Goal: Information Seeking & Learning: Learn about a topic

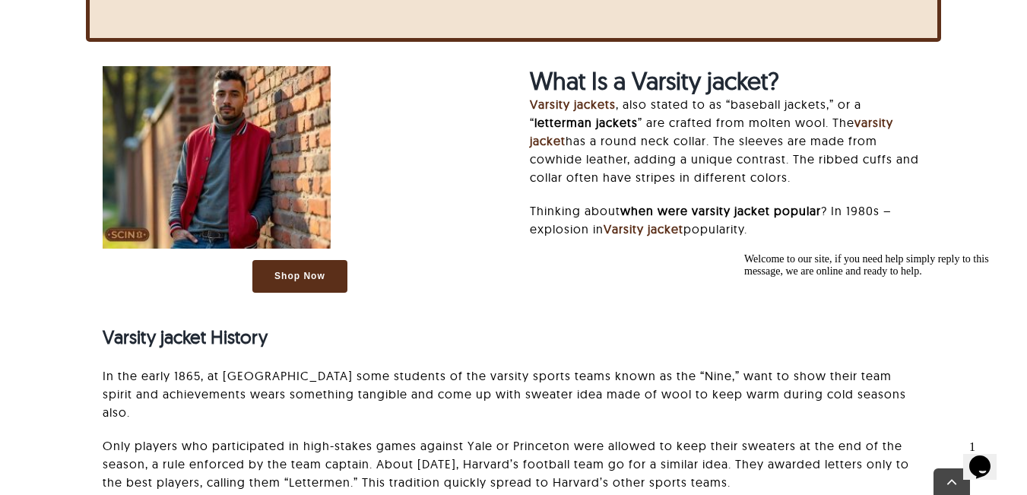
scroll to position [1045, 0]
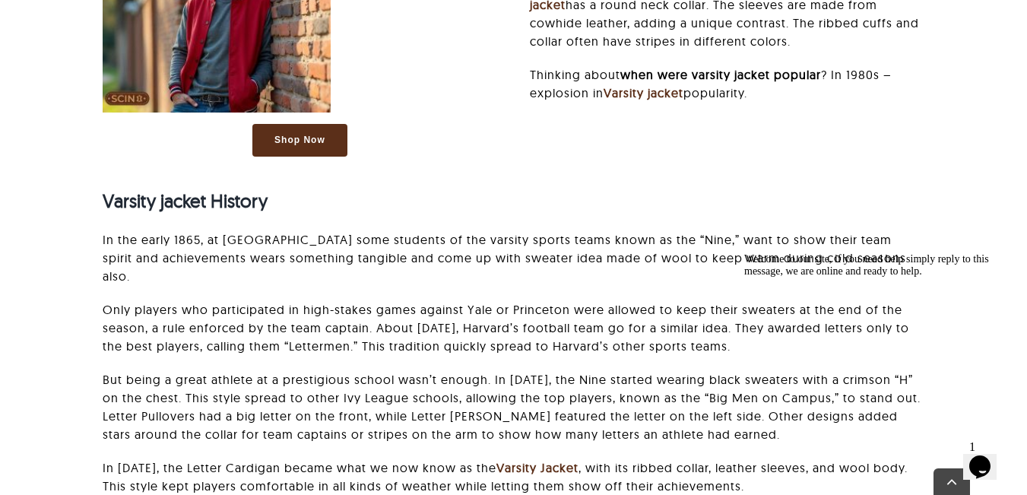
click at [195, 204] on strong "Varsity jacket History" at bounding box center [185, 200] width 165 height 23
copy div "Varsity jacket History"
click at [480, 370] on p "But being a great athlete at a prestigious school wasn’t enough. In [DATE], the…" at bounding box center [514, 406] width 822 height 73
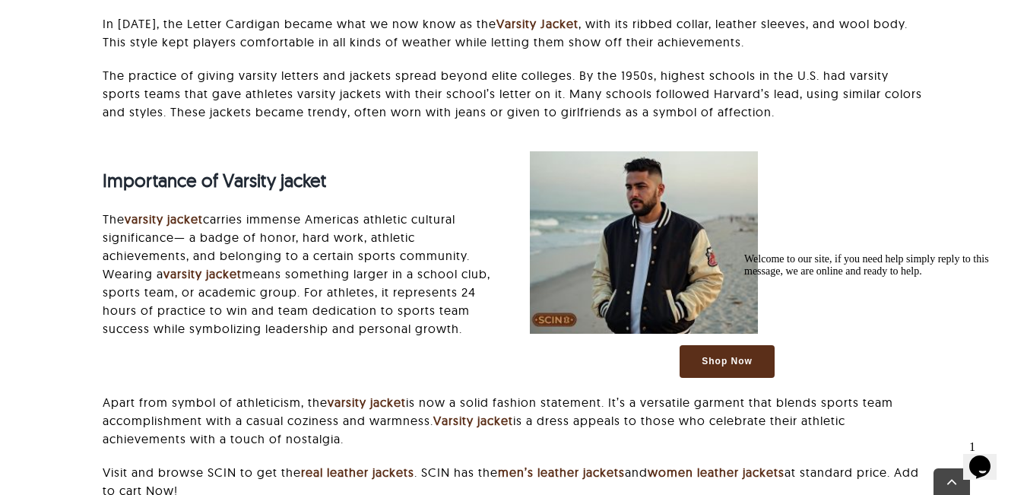
scroll to position [1496, 0]
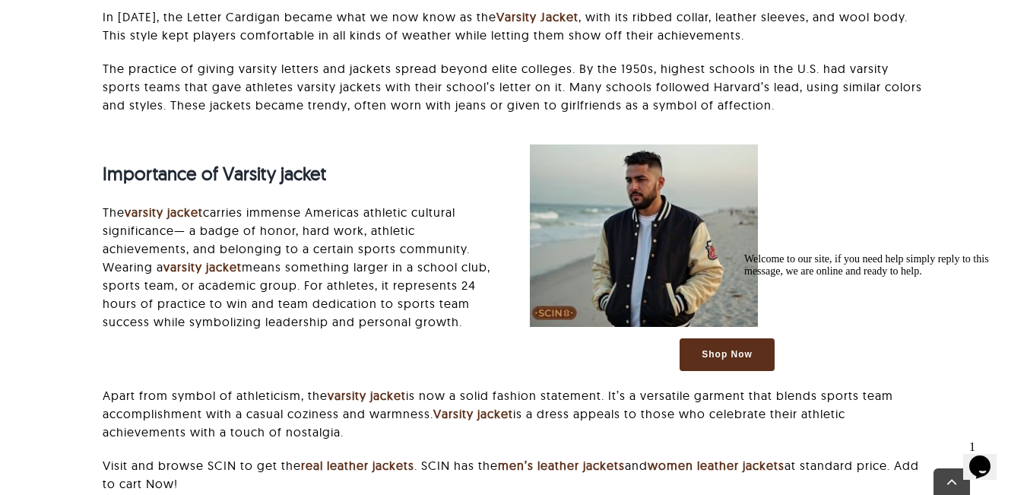
click at [283, 162] on strong "Importance of Varsity jacket" at bounding box center [214, 173] width 223 height 23
copy div "Importance of Varsity jacket"
click at [361, 293] on p "The varsity jacket carries immense Americas athletic cultural significance— a b…" at bounding box center [300, 267] width 394 height 128
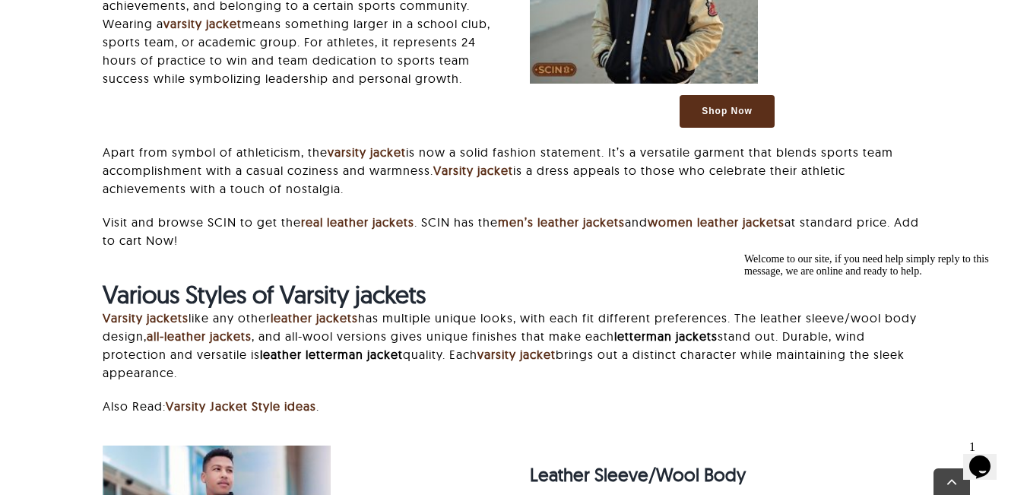
scroll to position [1769, 0]
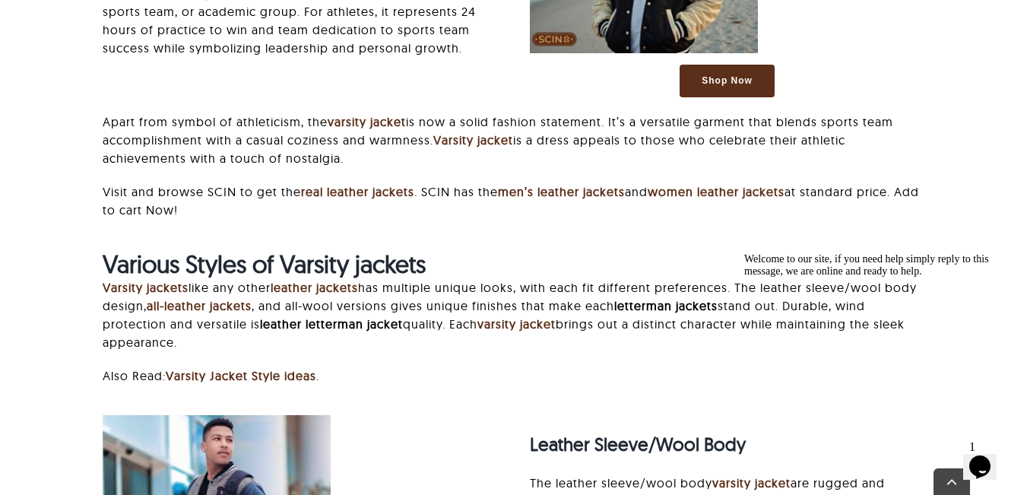
click at [158, 249] on strong "Various Styles of Varsity jackets" at bounding box center [264, 264] width 323 height 30
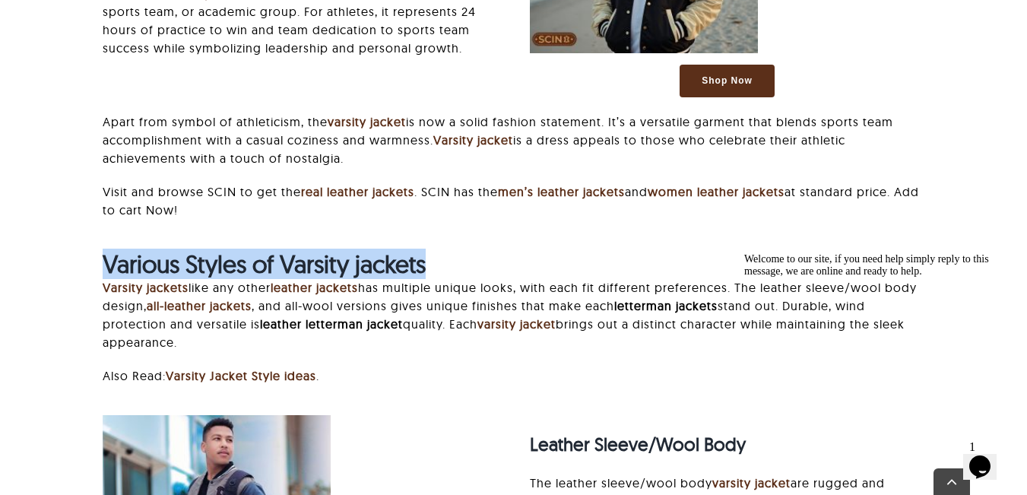
click at [158, 249] on strong "Various Styles of Varsity jackets" at bounding box center [264, 264] width 323 height 30
copy div "Various Styles of Varsity jackets"
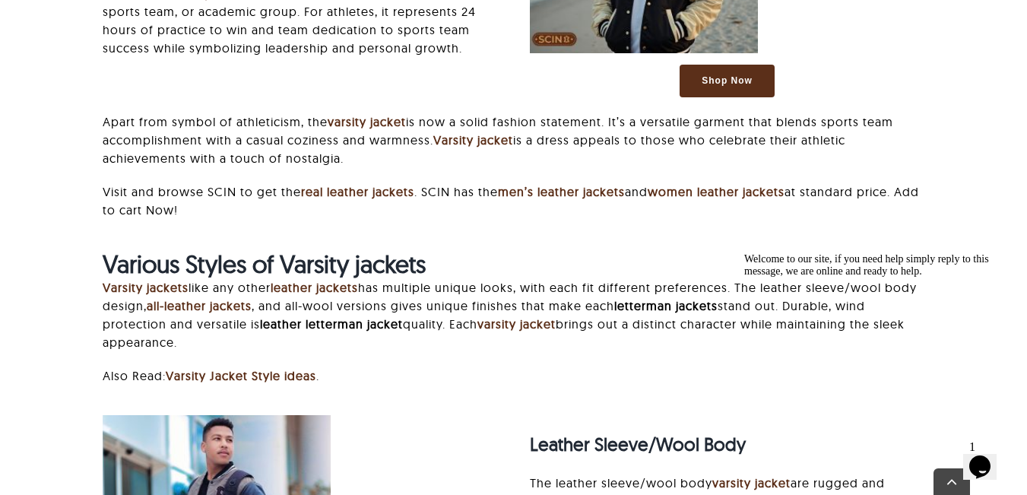
click at [519, 278] on p "Varsity jackets like any other leather jackets has multiple unique looks, with …" at bounding box center [514, 314] width 822 height 73
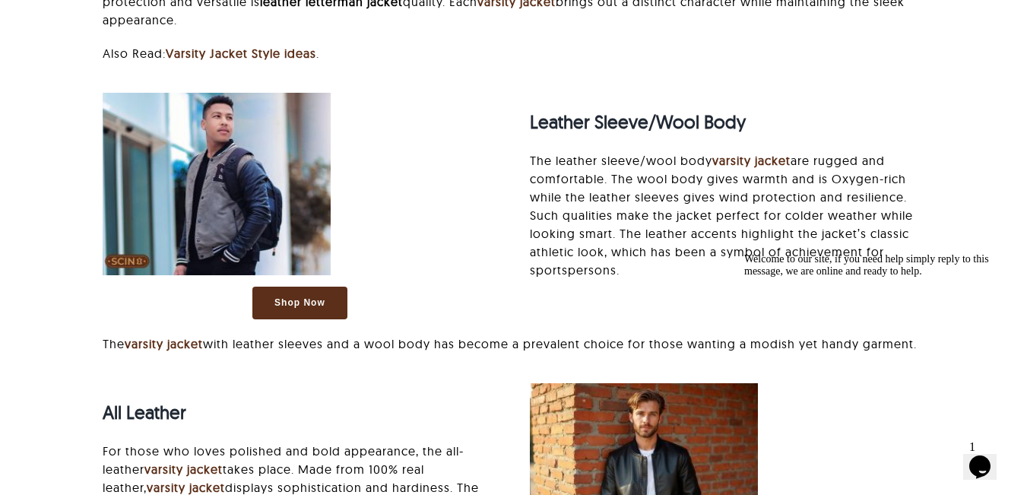
scroll to position [2042, 0]
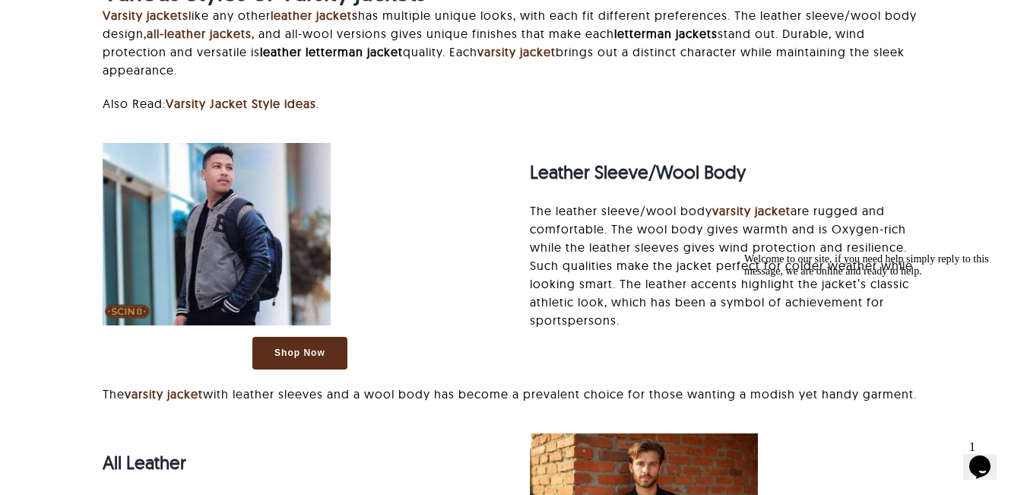
click at [533, 160] on strong "Leather Sleeve/Wool Body" at bounding box center [638, 171] width 216 height 23
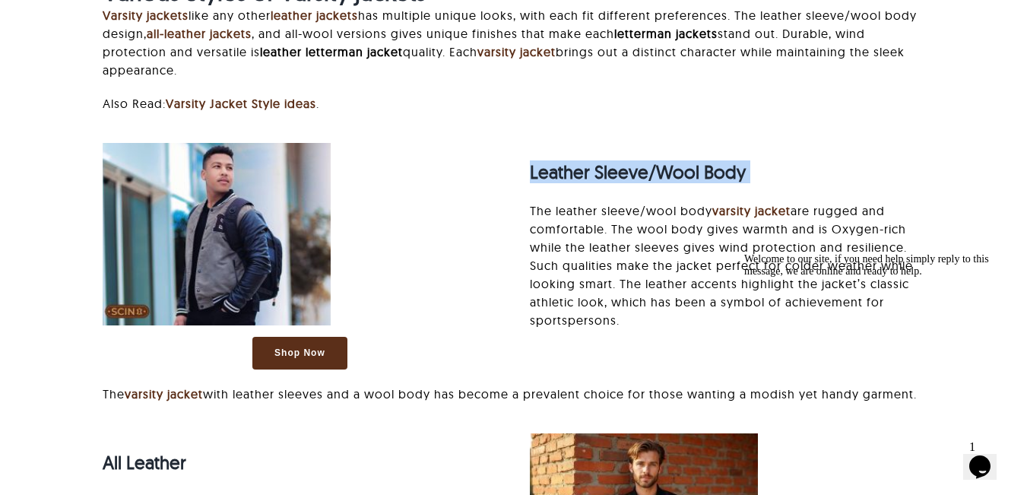
click at [533, 160] on strong "Leather Sleeve/Wool Body" at bounding box center [638, 171] width 216 height 23
copy div "Leather Sleeve/Wool Body"
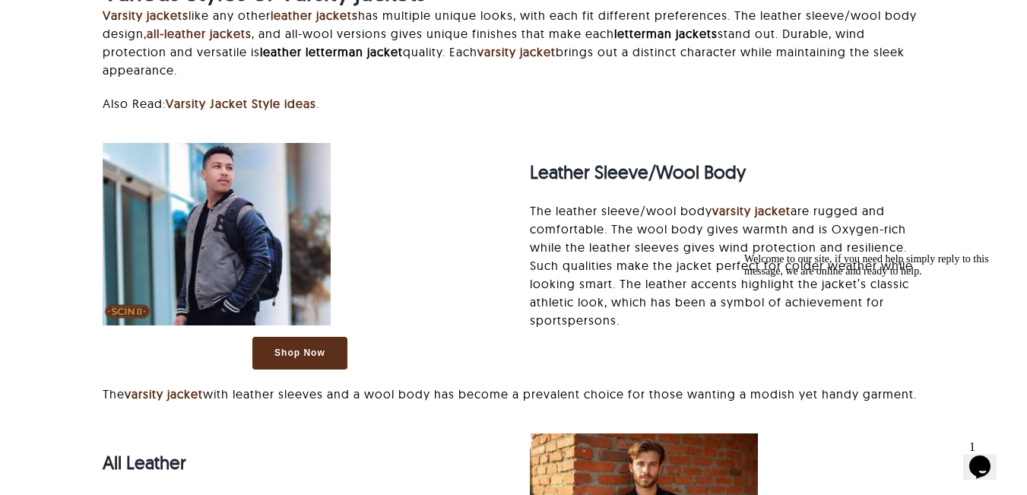
click at [769, 245] on p "The leather sleeve/wool body varsity jacket are rugged and comfortable. The woo…" at bounding box center [727, 265] width 394 height 128
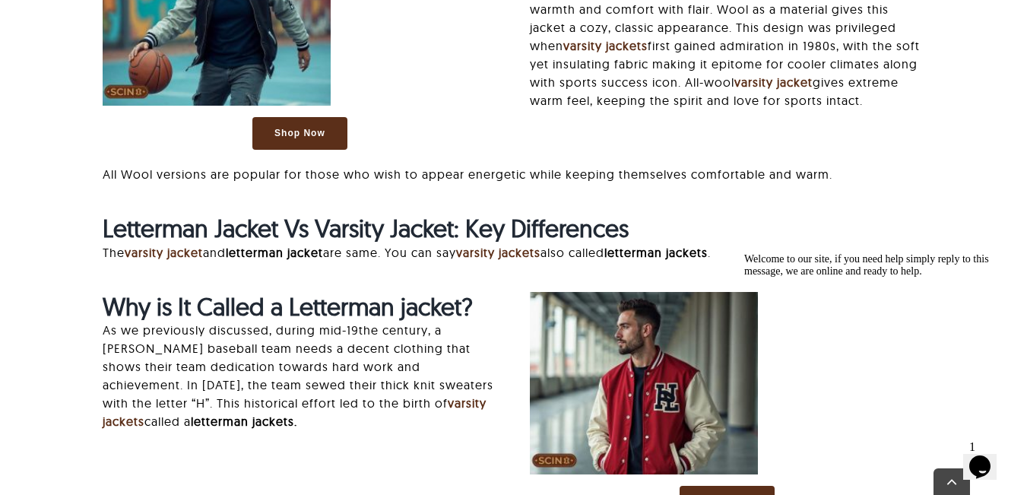
scroll to position [2858, 0]
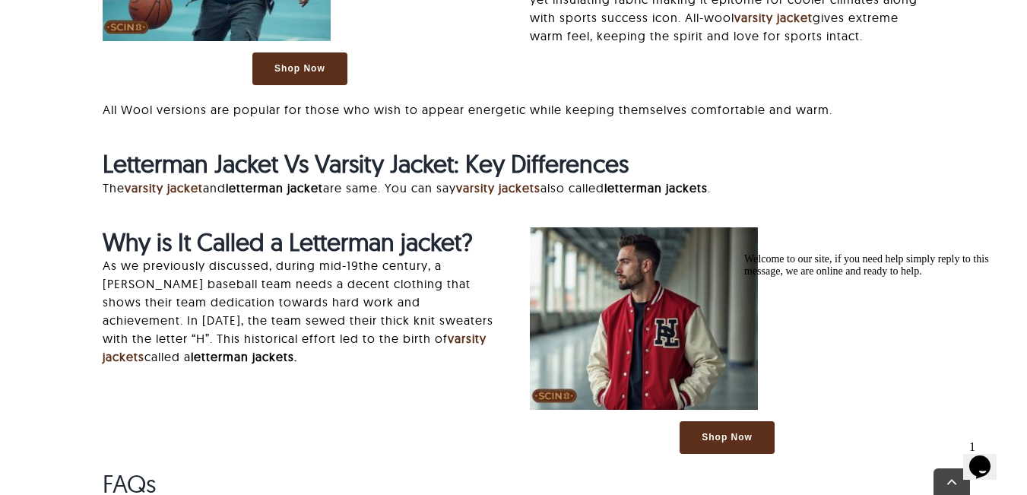
click at [221, 157] on strong "Letterman Jacket Vs Varsity Jacket: Key Differences" at bounding box center [366, 163] width 526 height 30
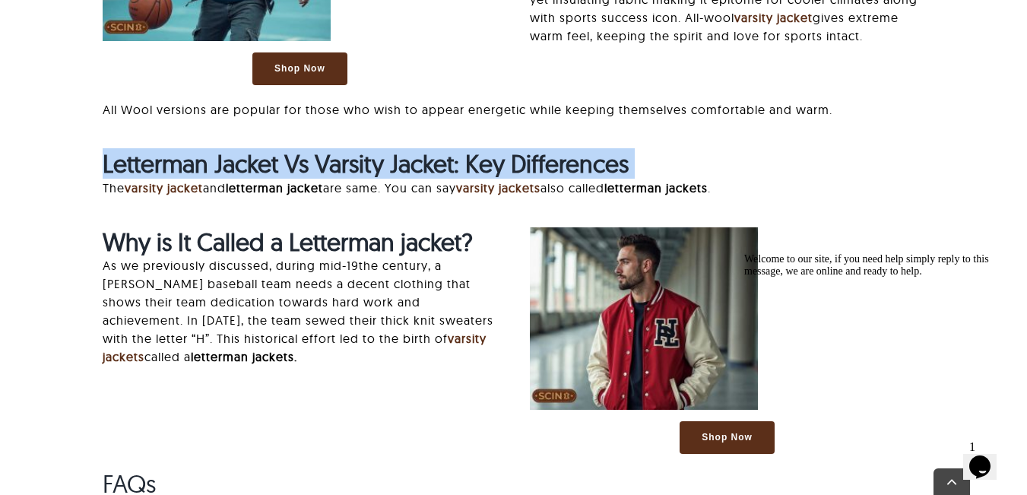
click at [221, 157] on strong "Letterman Jacket Vs Varsity Jacket: Key Differences" at bounding box center [366, 163] width 526 height 30
copy div "Letterman Jacket Vs Varsity Jacket: Key Differences"
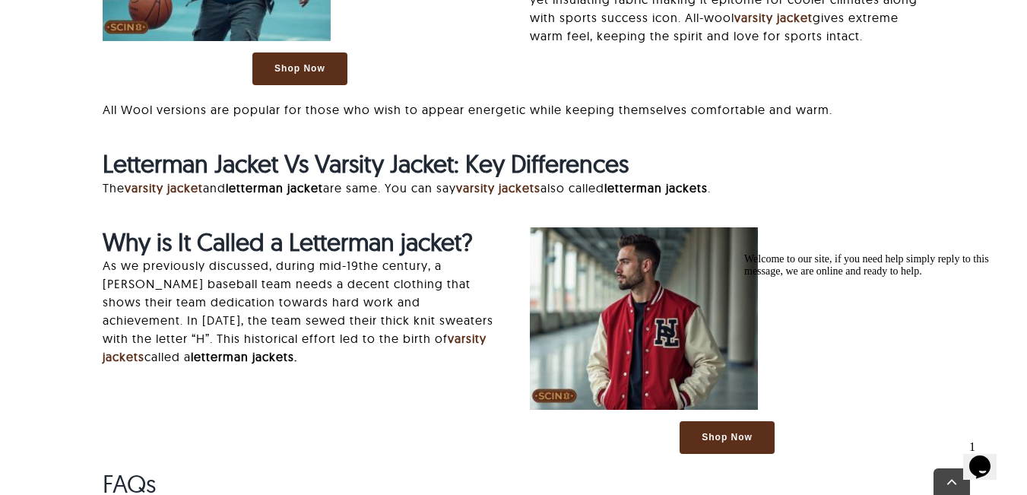
click at [236, 193] on div "Letterman Jacket Vs Varsity Jacket: Key Differences The varsity jacket and lett…" at bounding box center [514, 180] width 822 height 62
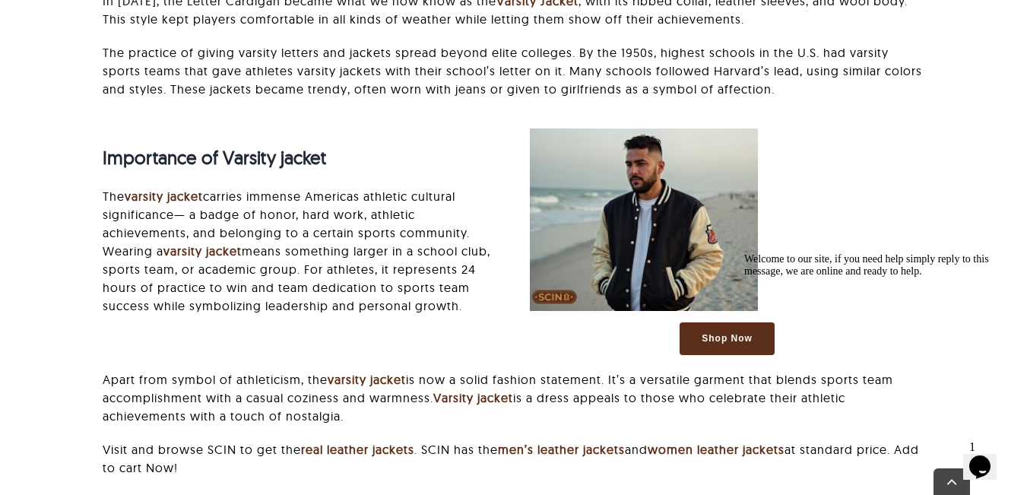
scroll to position [1554, 0]
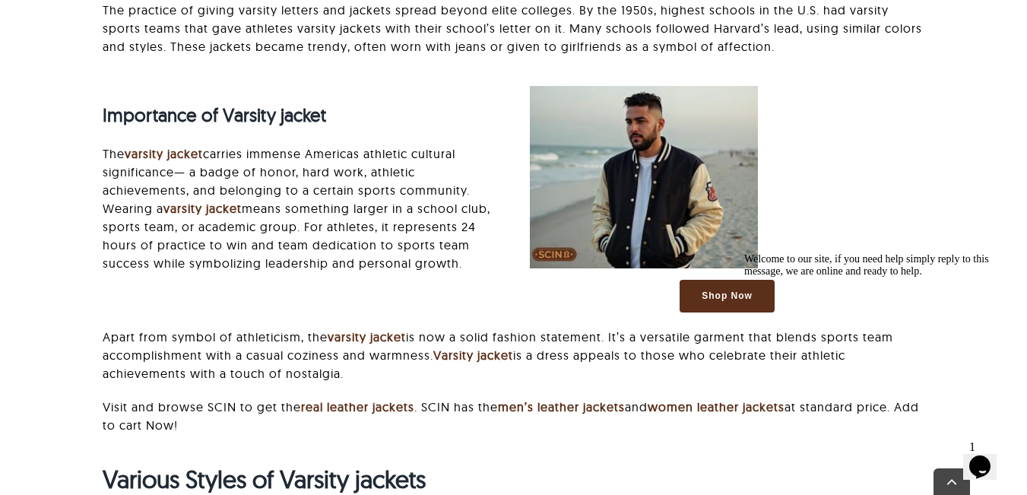
click at [349, 144] on p "The varsity jacket carries immense Americas athletic cultural significance— a b…" at bounding box center [300, 208] width 394 height 128
drag, startPoint x: 349, startPoint y: 134, endPoint x: 433, endPoint y: 131, distance: 84.4
click at [433, 144] on p "The varsity jacket carries immense Americas athletic cultural significance— a b…" at bounding box center [300, 208] width 394 height 128
click at [249, 155] on p "The varsity jacket carries immense Americas athletic cultural significance— a b…" at bounding box center [300, 208] width 394 height 128
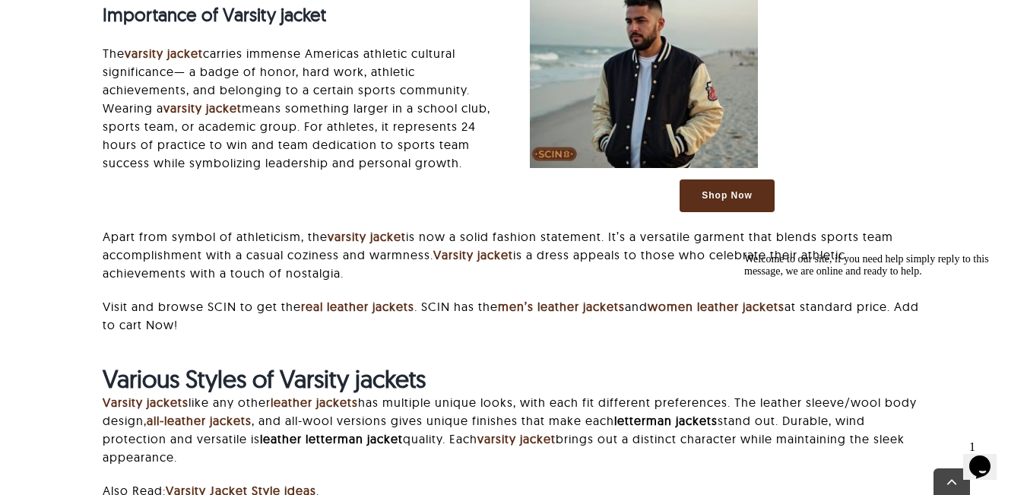
scroll to position [1662, 0]
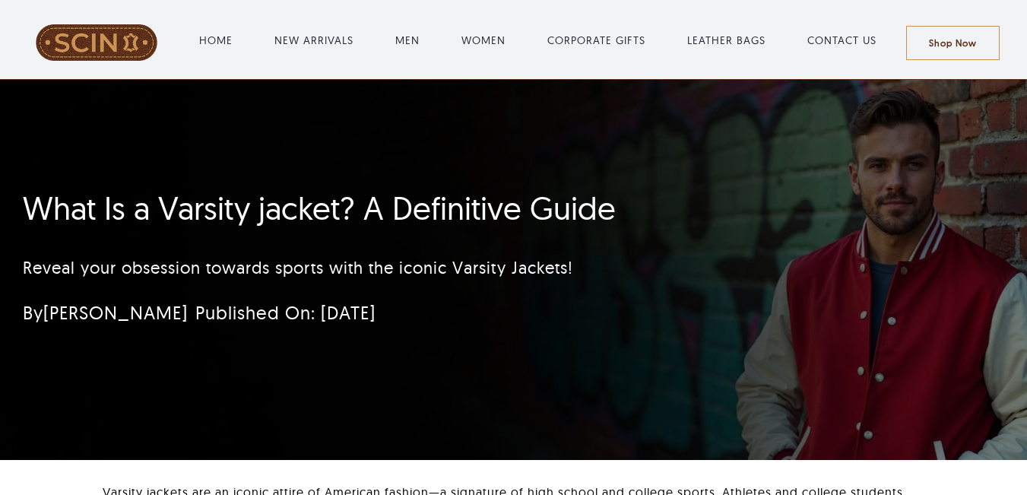
click at [27, 198] on h1 "What Is a Varsity jacket? A Definitive Guide" at bounding box center [428, 208] width 811 height 38
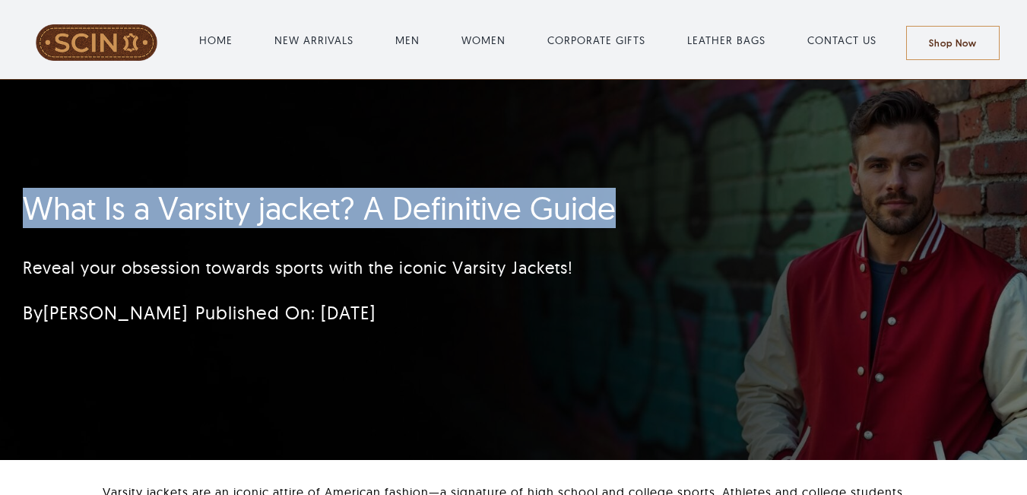
drag, startPoint x: 27, startPoint y: 198, endPoint x: 561, endPoint y: 198, distance: 534.3
click at [561, 198] on h1 "What Is a Varsity jacket? A Definitive Guide" at bounding box center [428, 208] width 811 height 38
copy h1 "What Is a Varsity jacket? A Definitive Guide"
